Goal: Check status: Check status

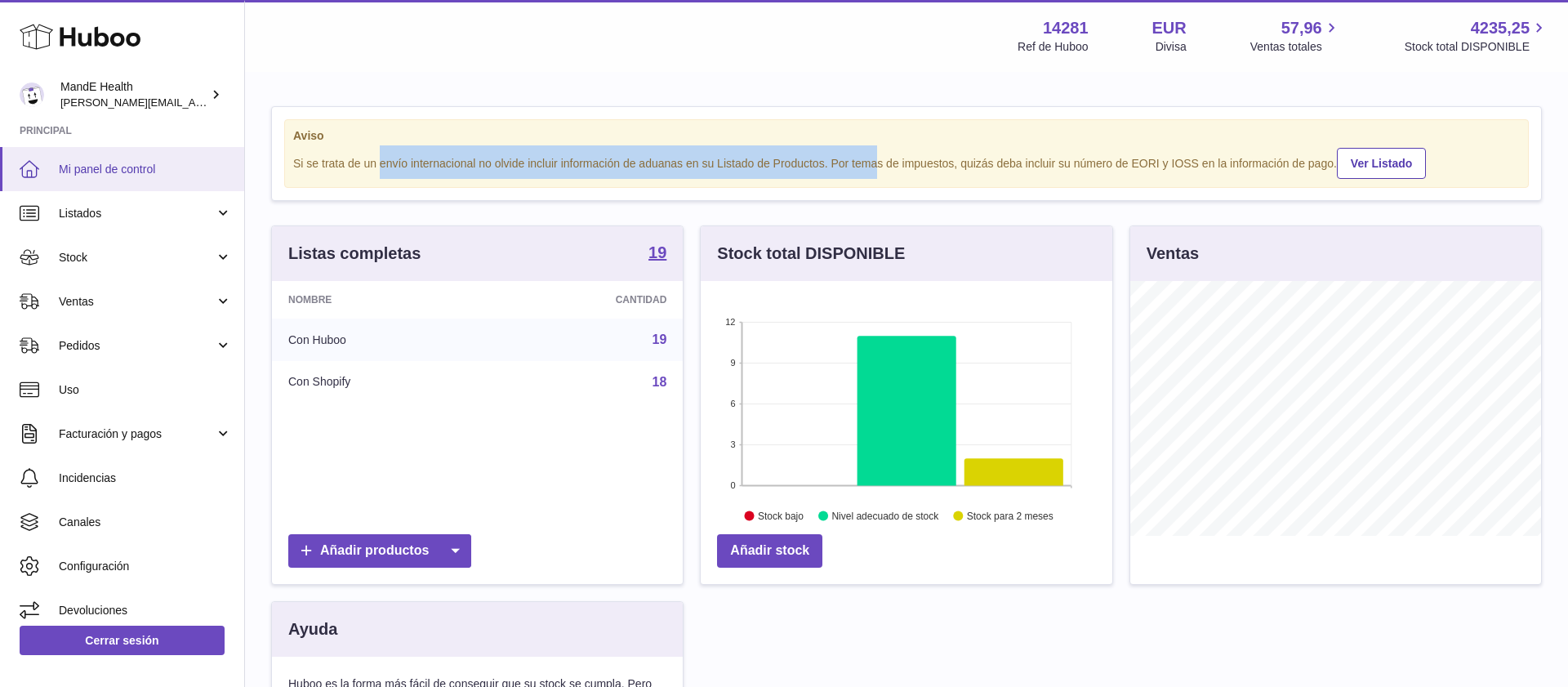
scroll to position [255, 411]
click at [92, 154] on link "Mi panel de control" at bounding box center [122, 169] width 244 height 44
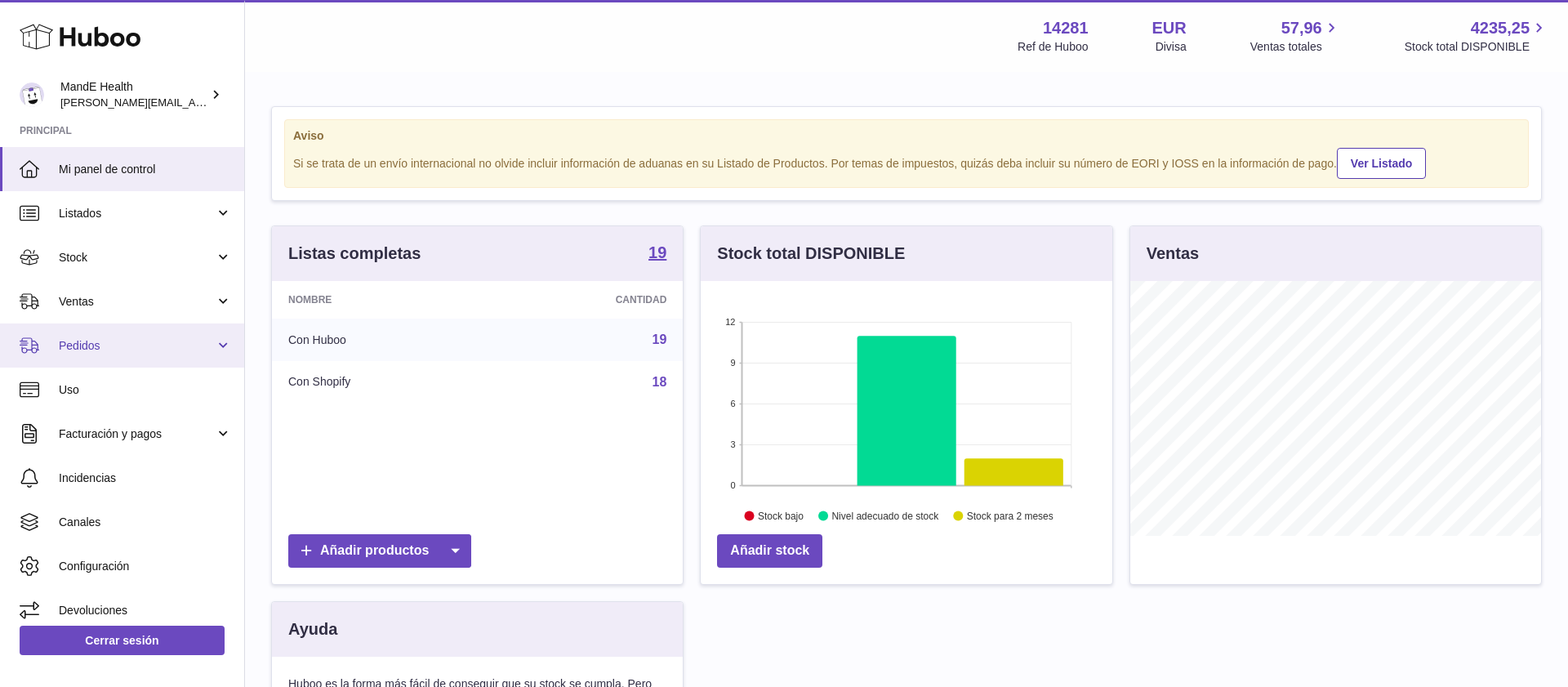
scroll to position [255, 411]
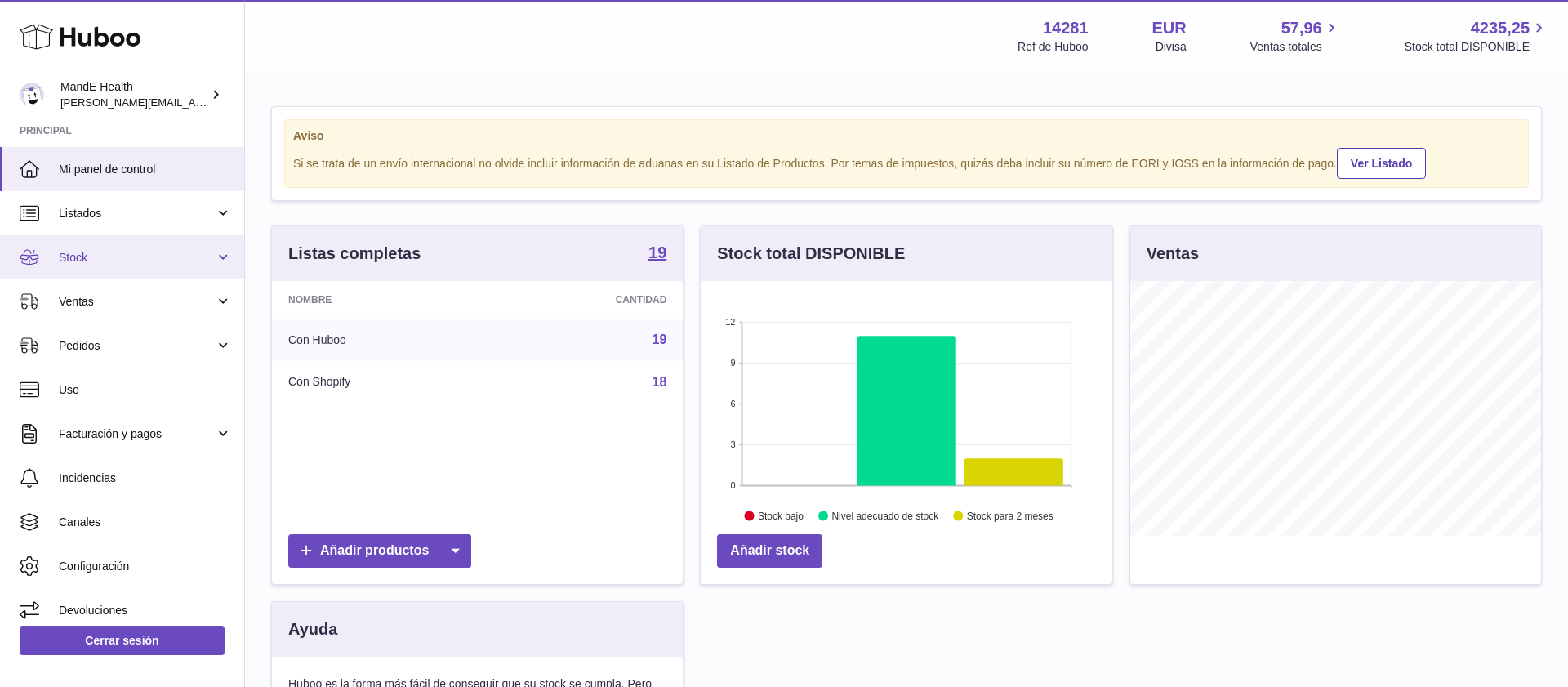
click at [108, 269] on link "Stock" at bounding box center [122, 257] width 244 height 44
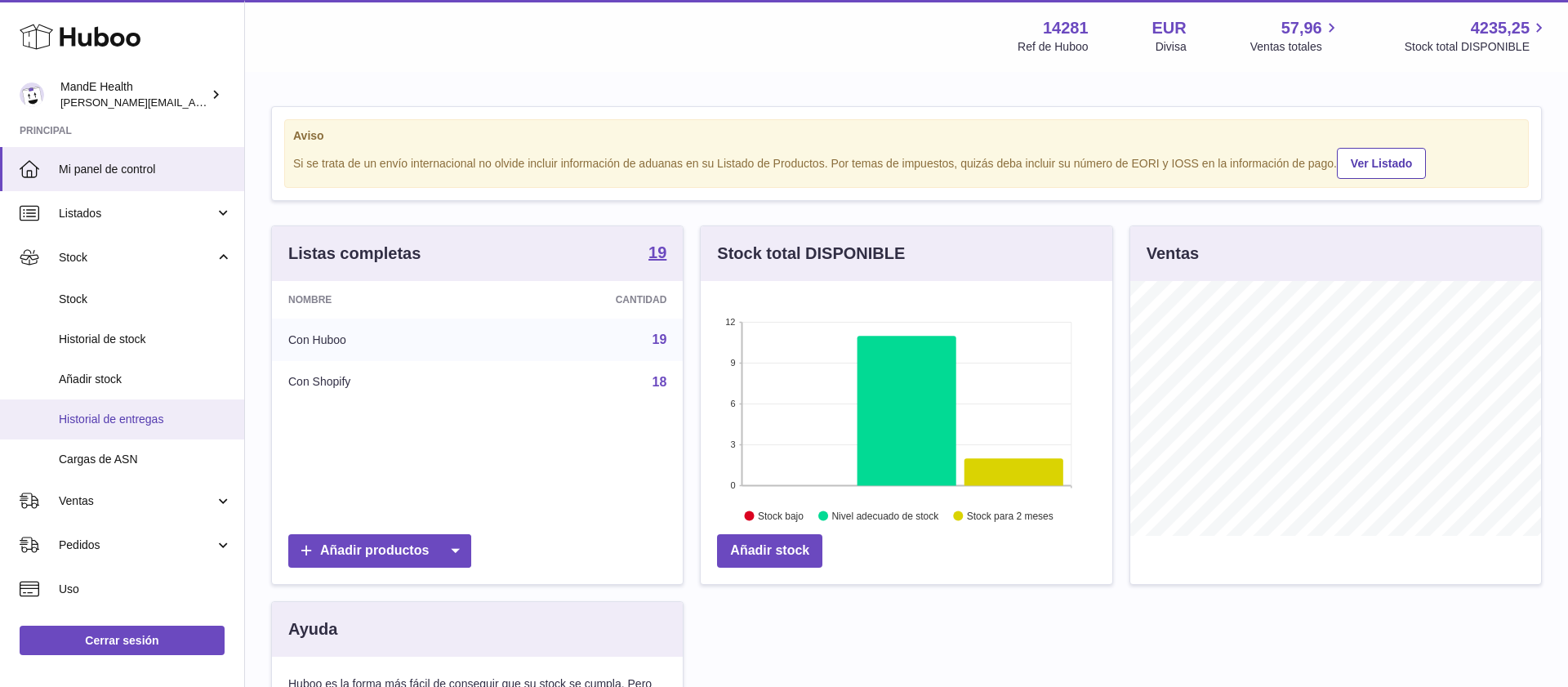
click at [105, 413] on span "Historial de entregas" at bounding box center [145, 419] width 174 height 15
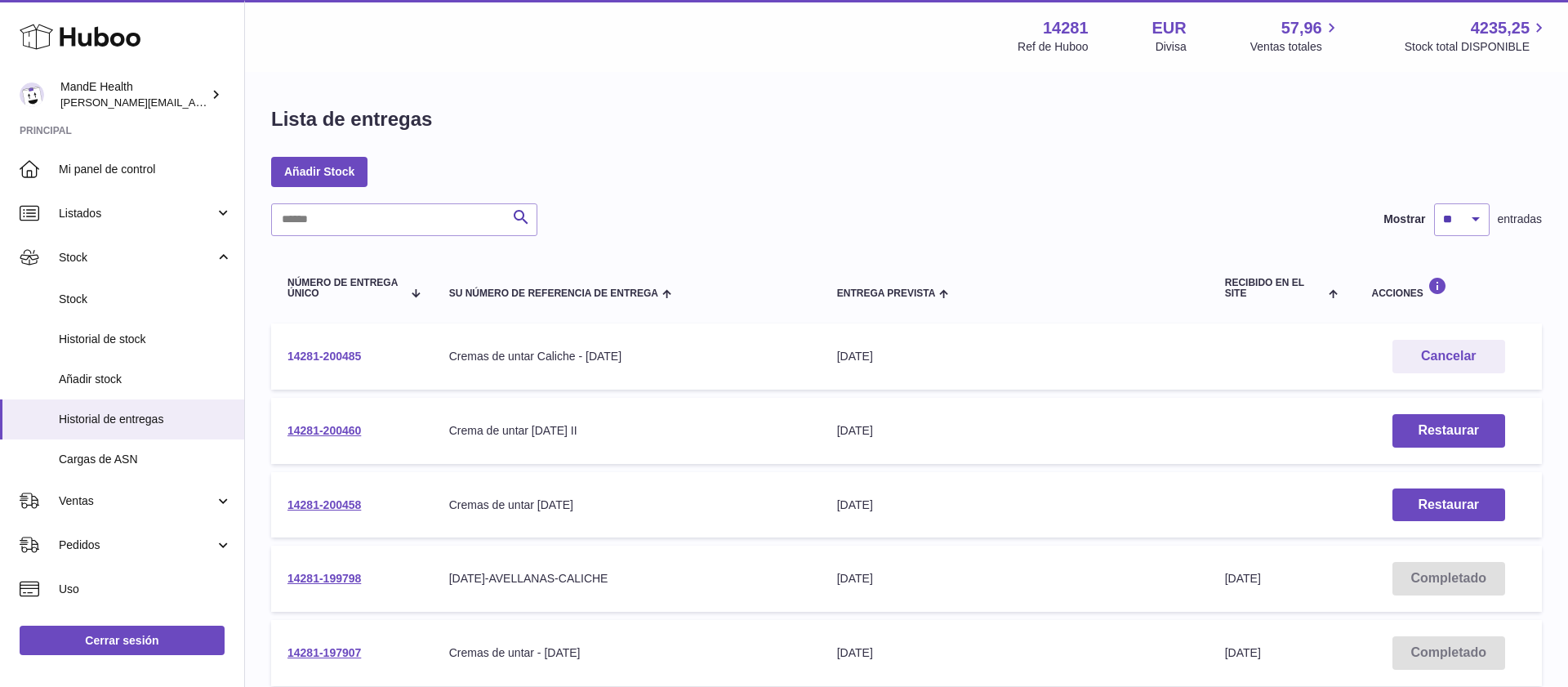
click at [302, 352] on link "14281-200485" at bounding box center [325, 357] width 74 height 13
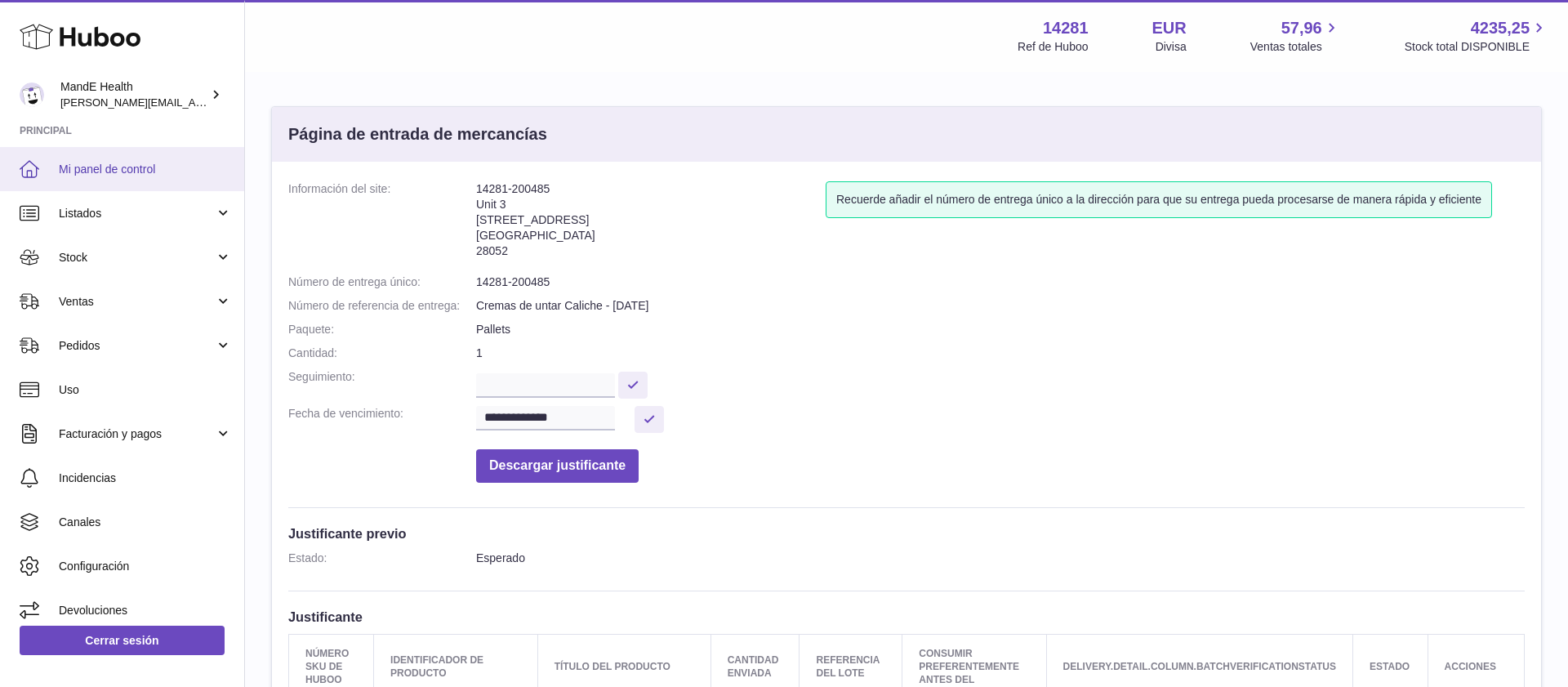
click at [92, 176] on span "Mi panel de control" at bounding box center [145, 169] width 174 height 15
